Goal: Task Accomplishment & Management: Use online tool/utility

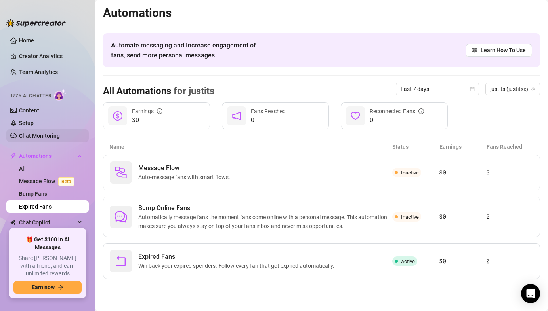
click at [48, 139] on link "Chat Monitoring" at bounding box center [39, 136] width 41 height 6
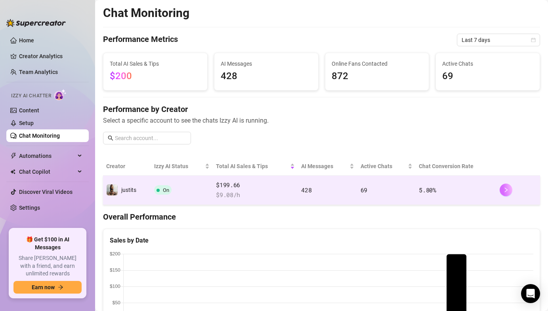
click at [504, 189] on icon "right" at bounding box center [506, 190] width 6 height 6
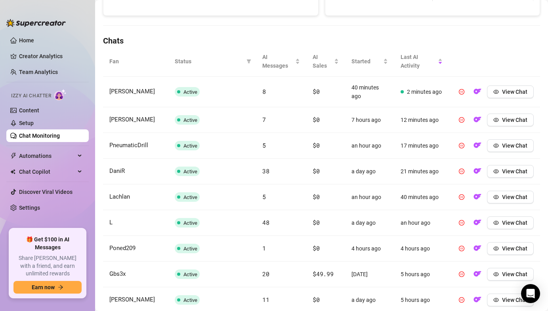
scroll to position [250, 0]
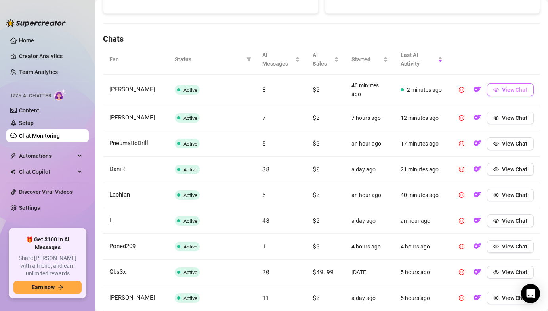
click at [524, 92] on span "View Chat" at bounding box center [514, 90] width 25 height 6
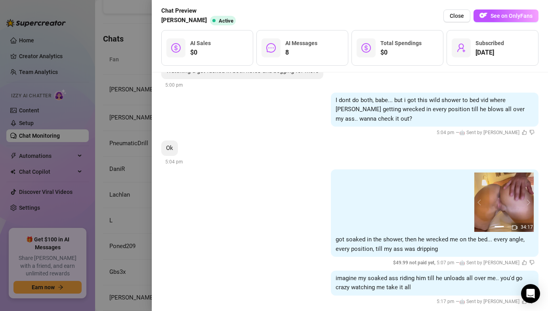
scroll to position [824, 0]
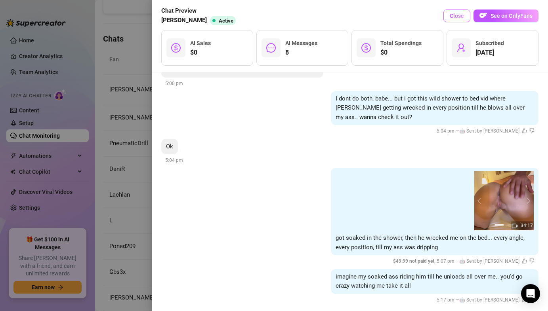
click at [458, 16] on span "Close" at bounding box center [457, 16] width 14 height 6
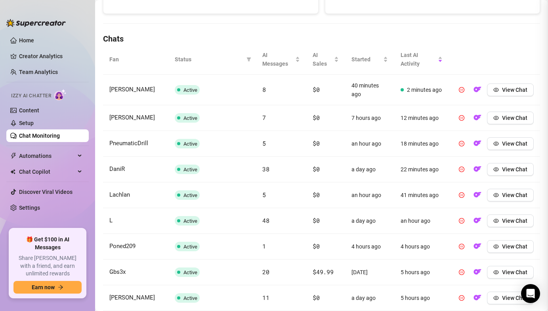
scroll to position [0, 0]
click at [509, 168] on span "View Chat" at bounding box center [514, 169] width 25 height 6
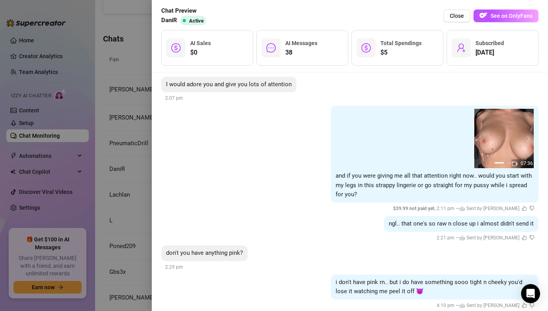
scroll to position [1737, 0]
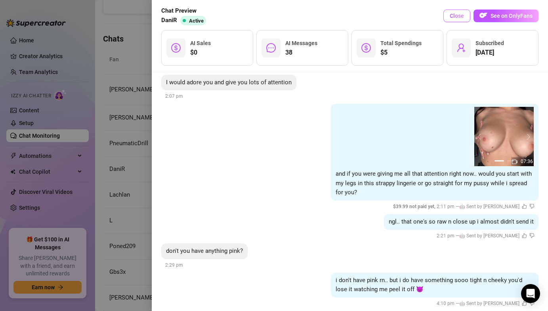
click at [467, 18] on button "Close" at bounding box center [456, 16] width 27 height 13
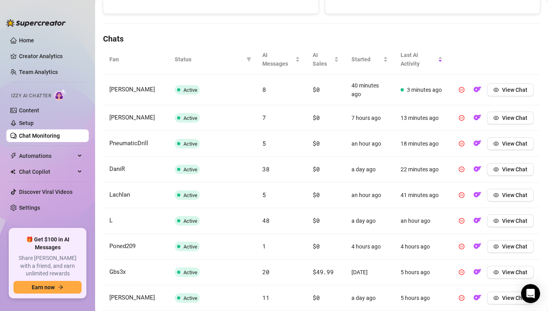
scroll to position [243, 0]
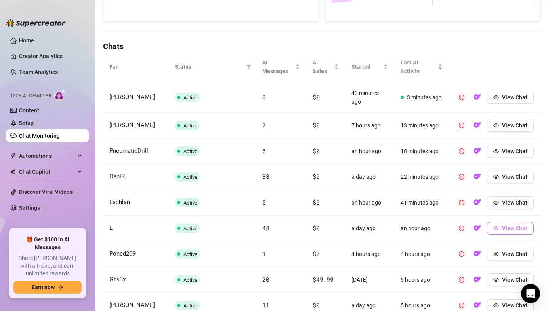
click at [513, 227] on span "View Chat" at bounding box center [514, 228] width 25 height 6
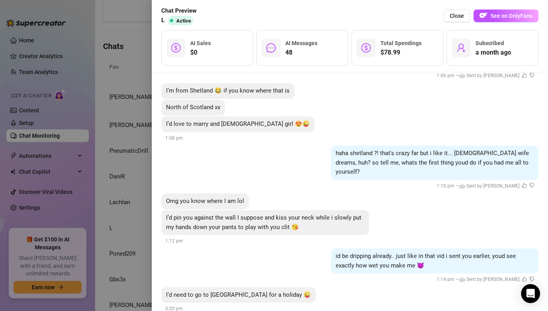
scroll to position [3616, 0]
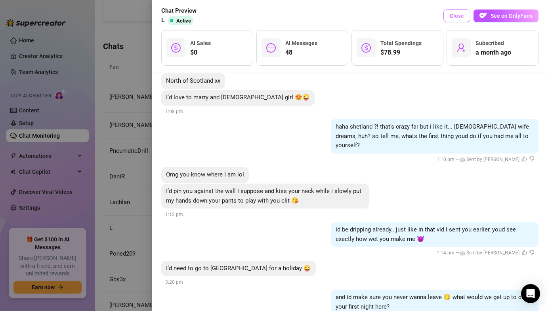
click at [464, 17] on span "Close" at bounding box center [457, 16] width 14 height 6
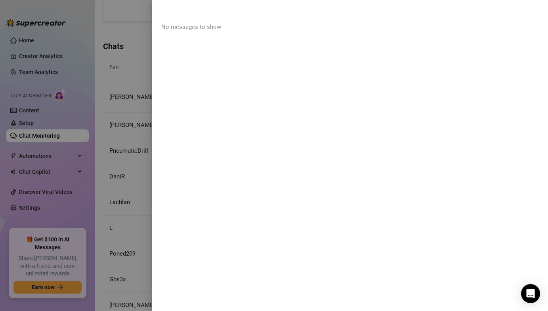
scroll to position [0, 0]
